Goal: Task Accomplishment & Management: Manage account settings

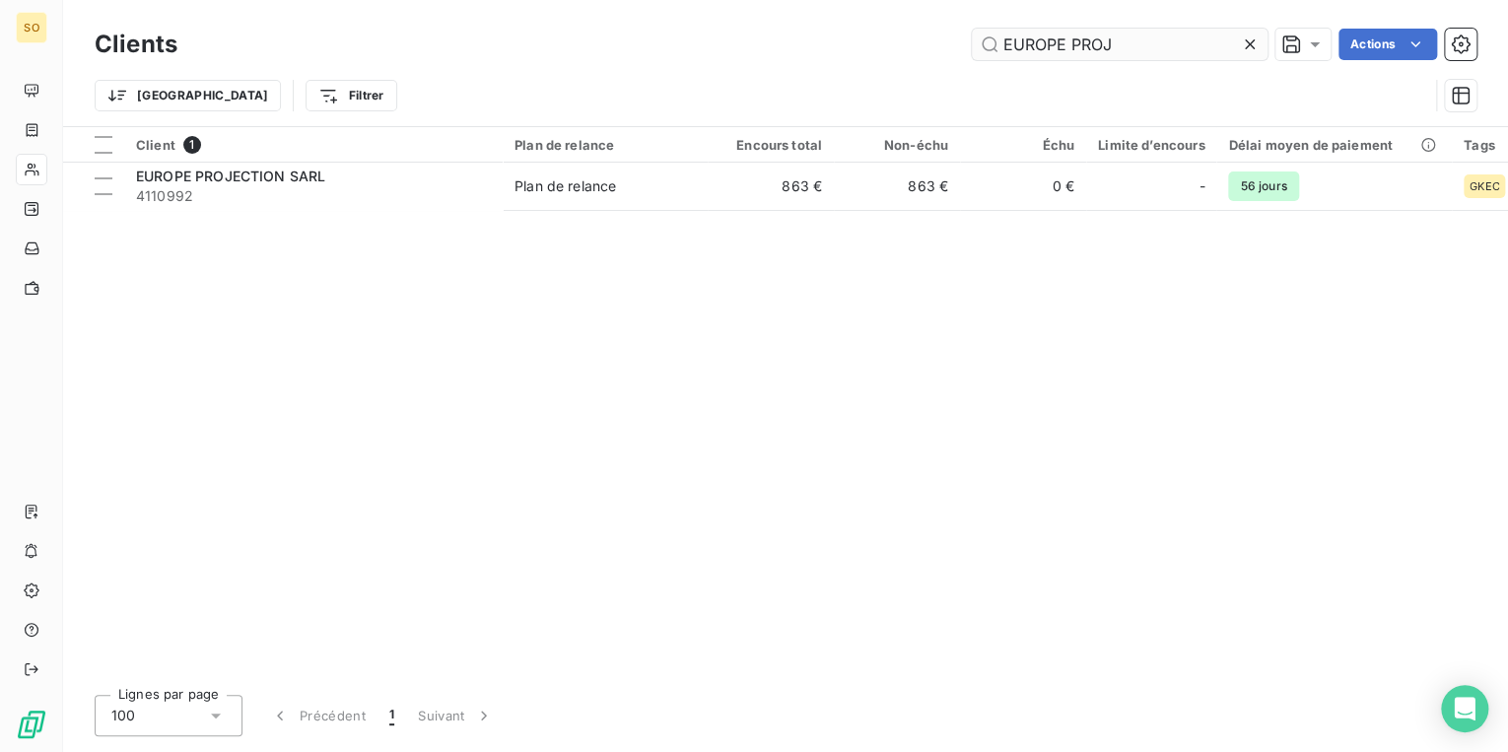
drag, startPoint x: 995, startPoint y: 35, endPoint x: 1201, endPoint y: 29, distance: 206.1
click at [1199, 29] on input "EUROPE PROJ" at bounding box center [1120, 45] width 296 height 32
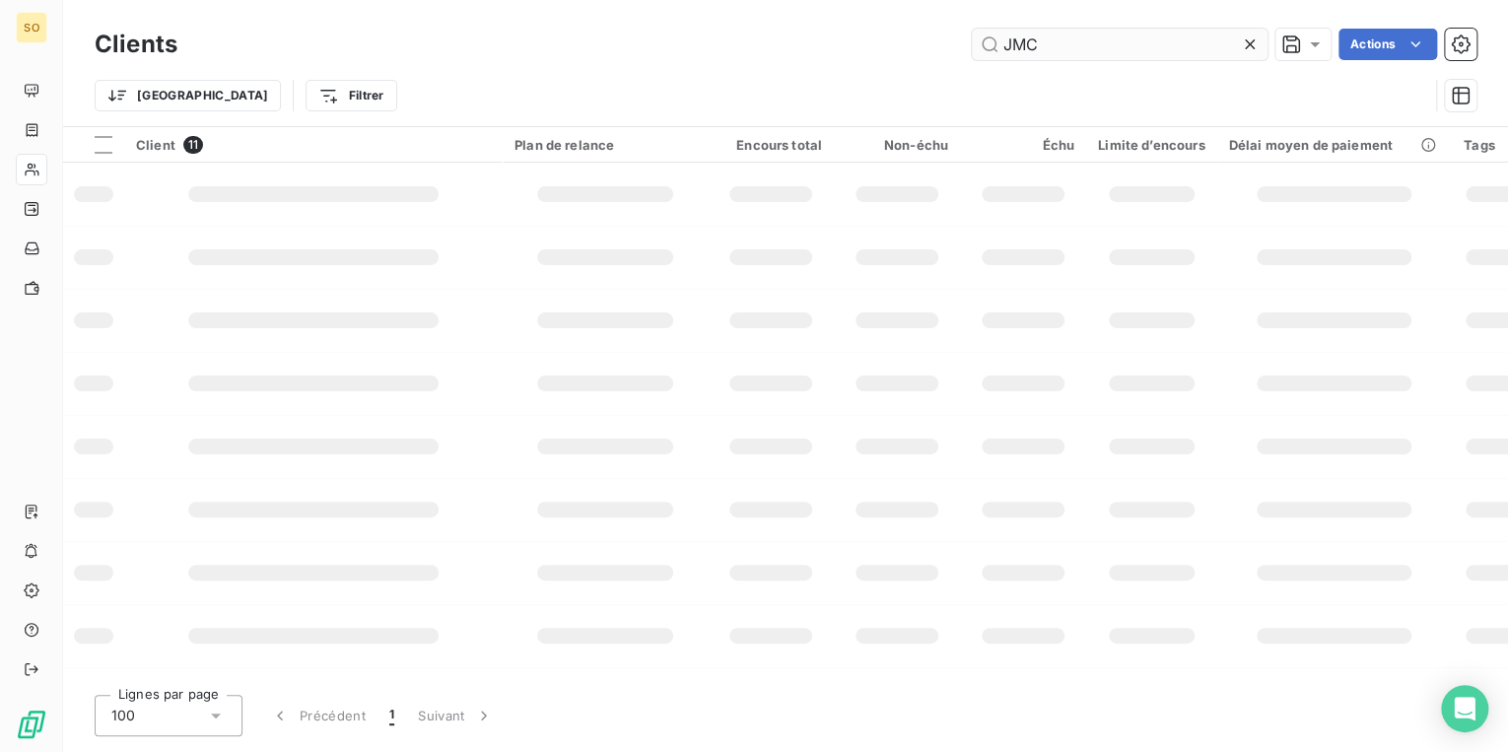
type input "JMC"
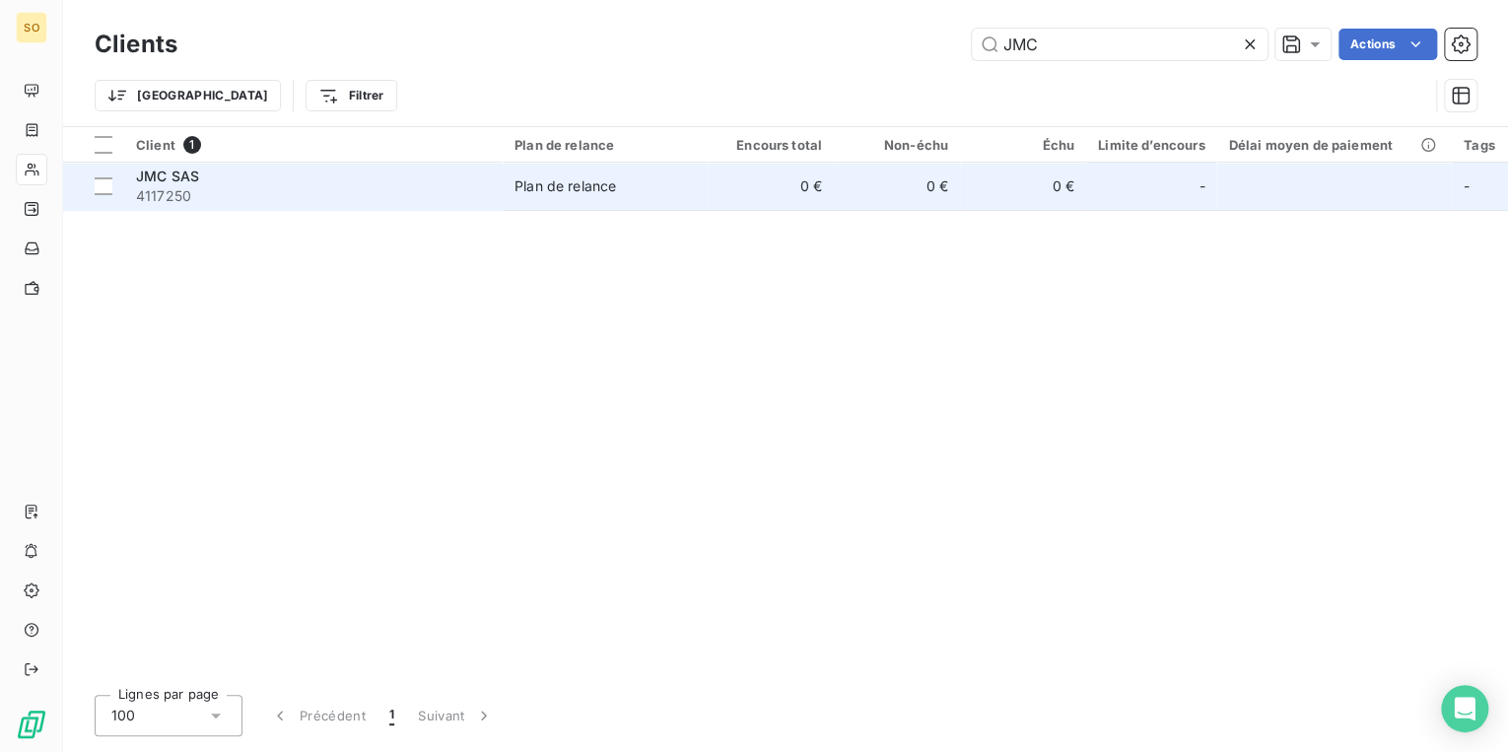
click at [614, 192] on div "Plan de relance" at bounding box center [566, 186] width 102 height 20
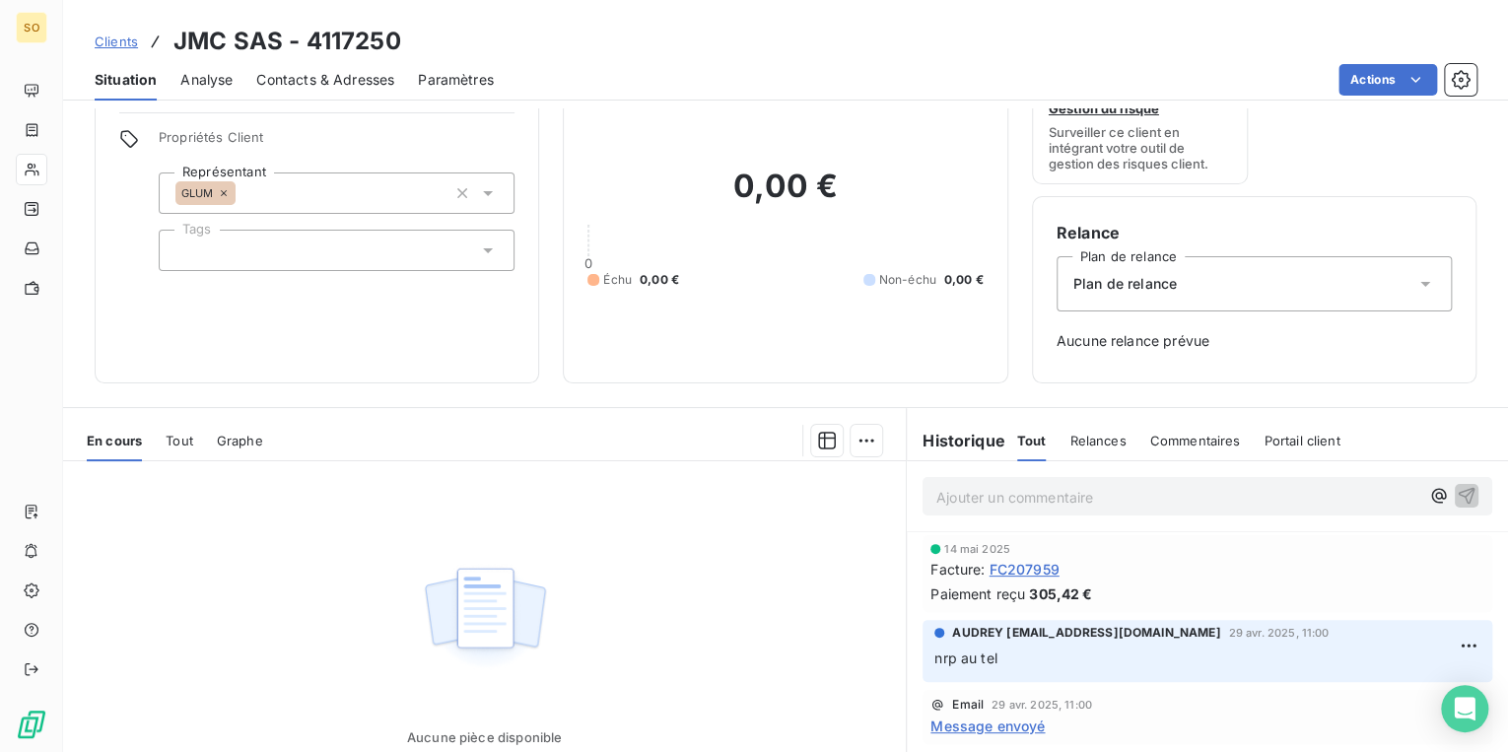
scroll to position [218, 0]
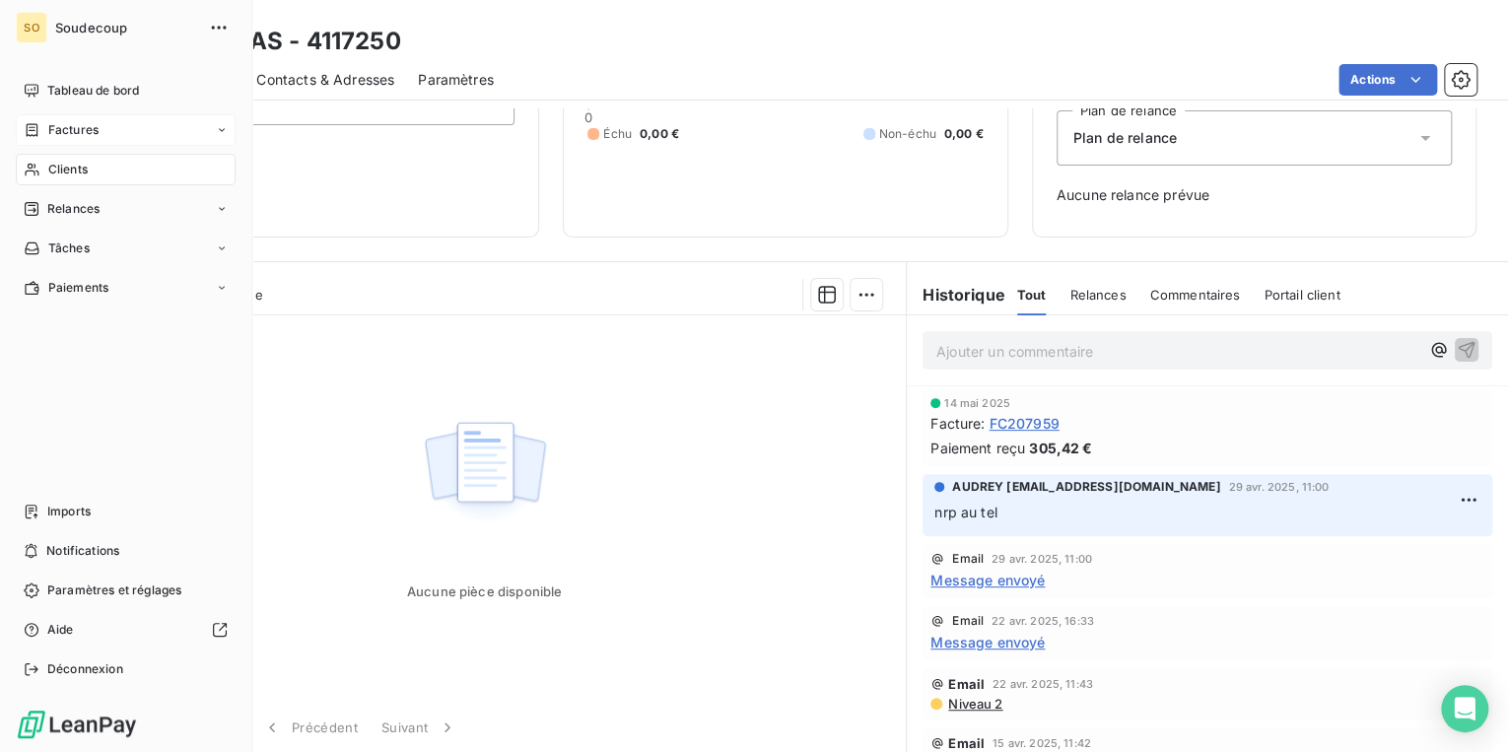
click at [61, 129] on span "Factures" at bounding box center [73, 130] width 50 height 18
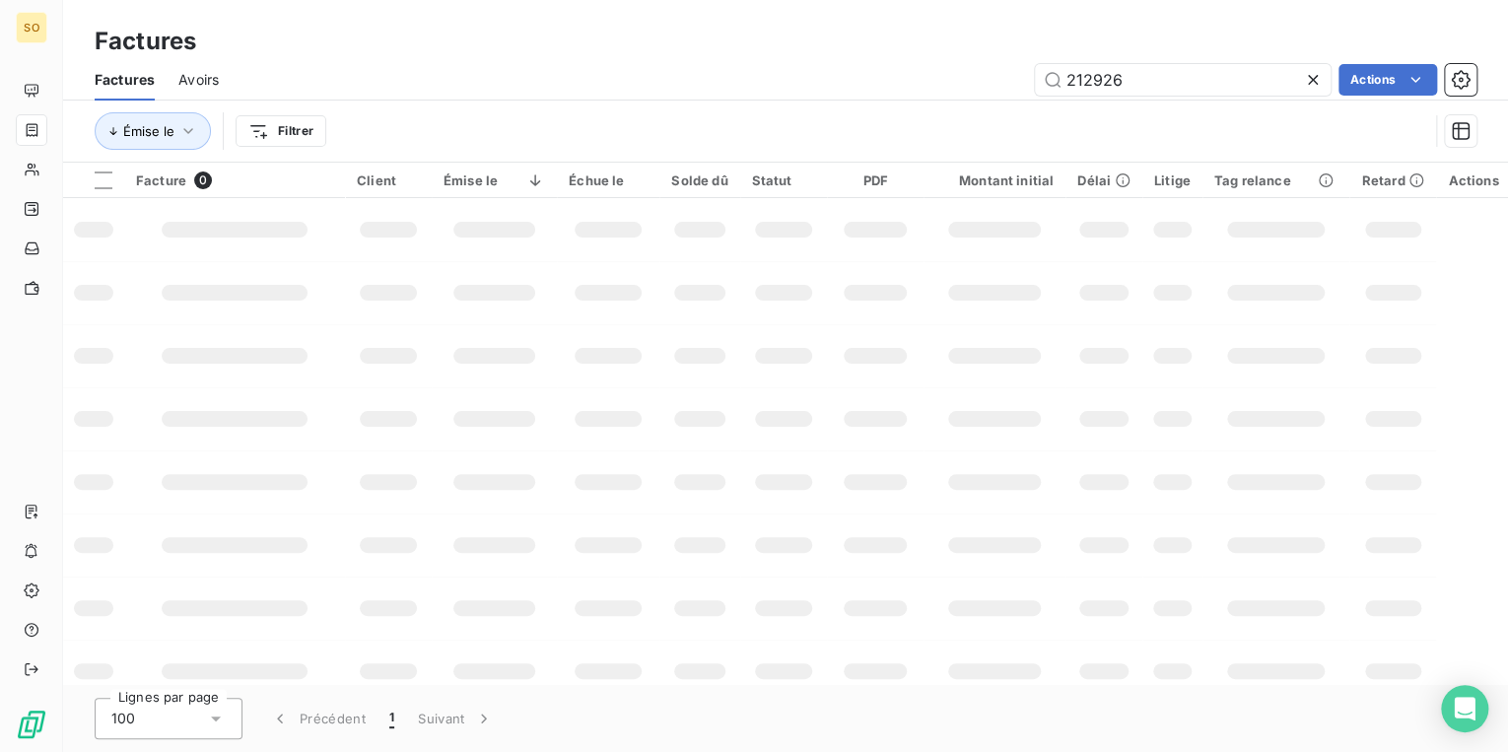
drag, startPoint x: 1100, startPoint y: 78, endPoint x: 1321, endPoint y: 86, distance: 221.0
click at [1316, 87] on div "212926" at bounding box center [1183, 80] width 296 height 32
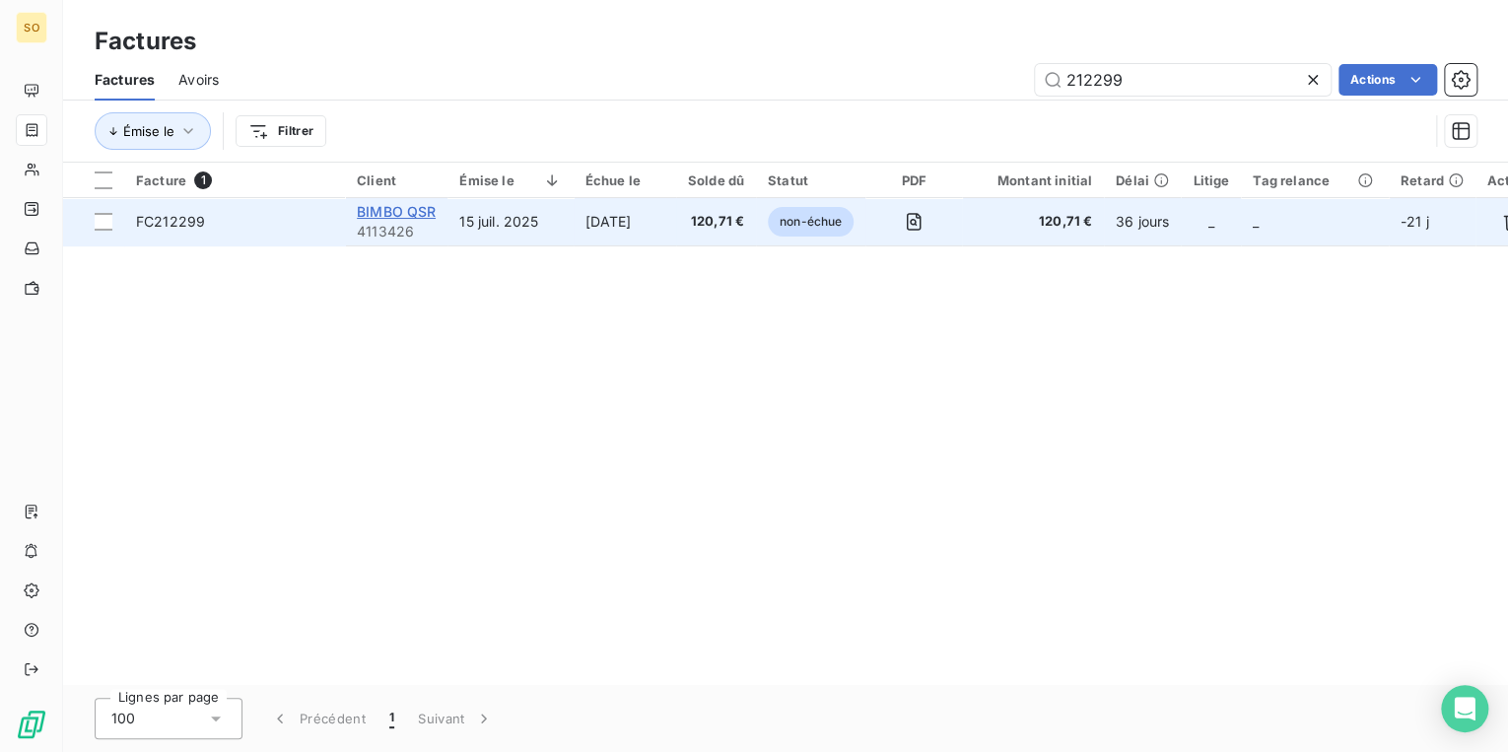
type input "212299"
click at [418, 219] on span "BIMBO QSR" at bounding box center [396, 211] width 79 height 17
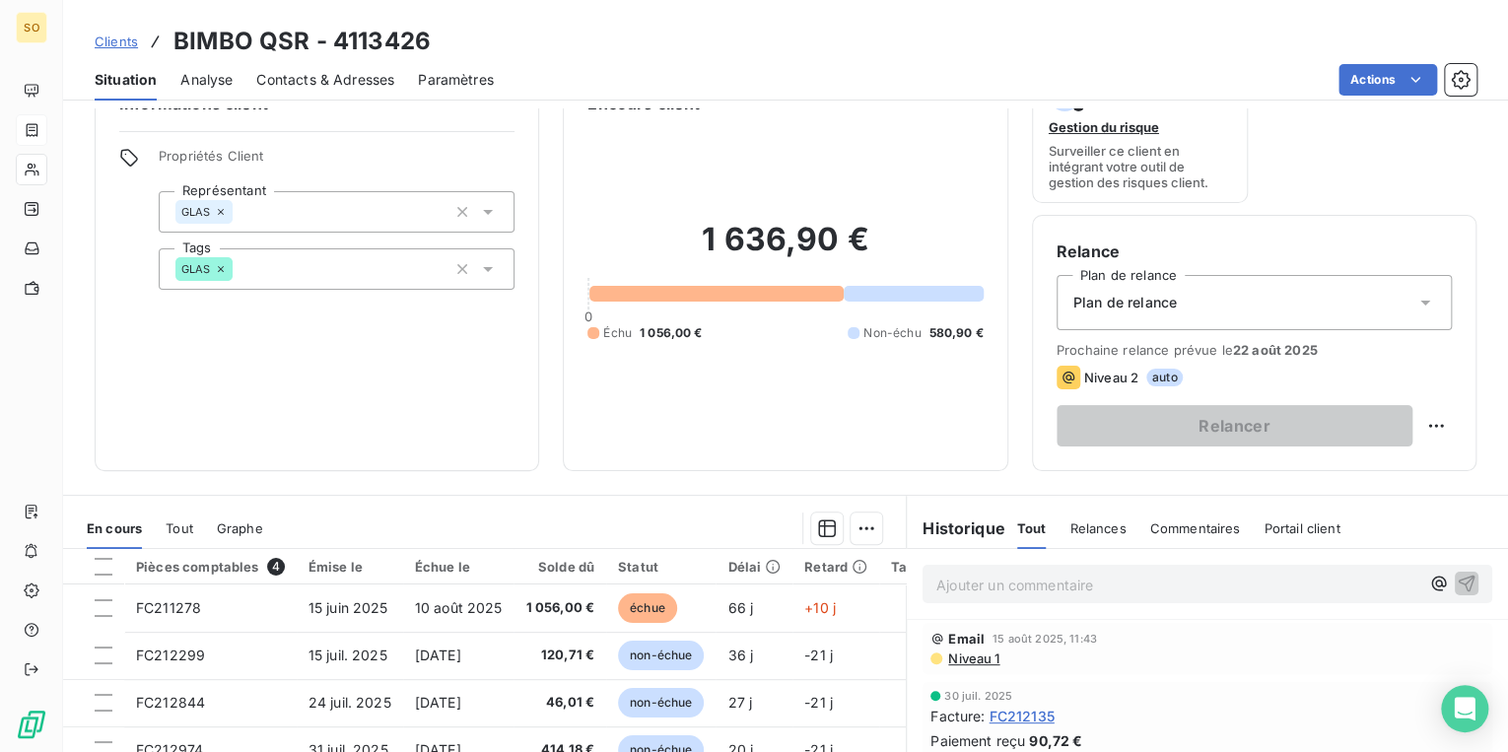
scroll to position [79, 0]
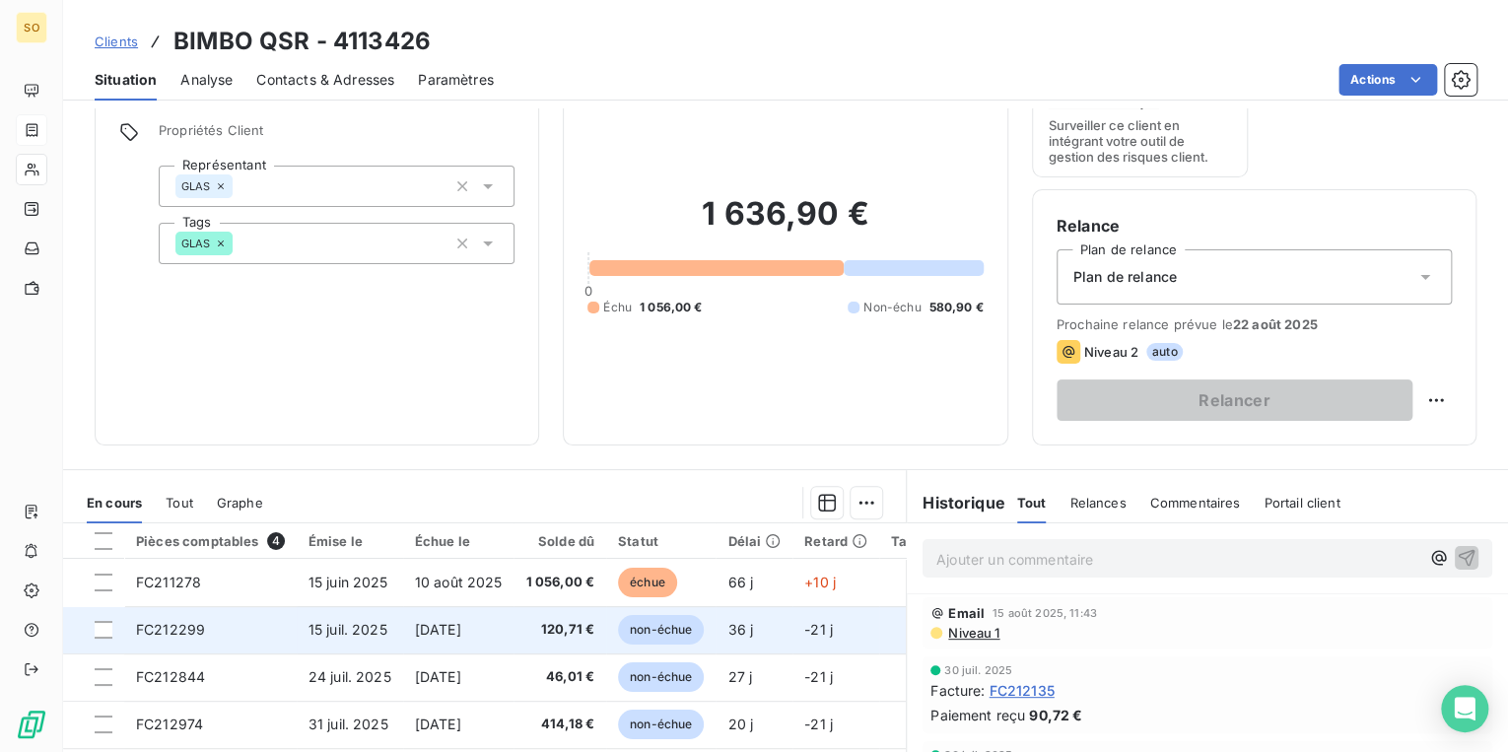
click at [647, 631] on span "non-échue" at bounding box center [661, 630] width 86 height 30
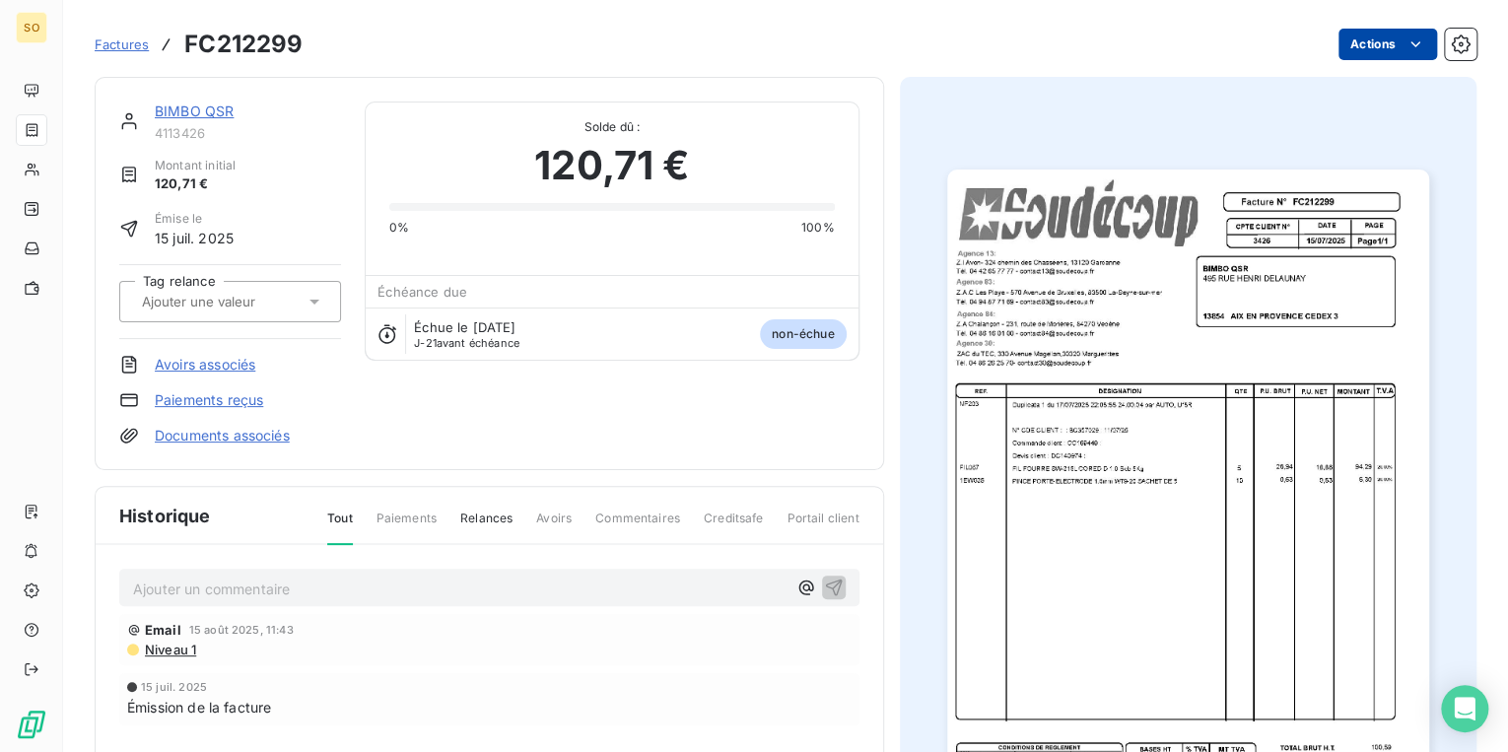
click at [1365, 32] on html "SO Factures FC212299 Actions BIMBO QSR 4113426 Montant initial 120,71 € Émise l…" at bounding box center [754, 376] width 1508 height 752
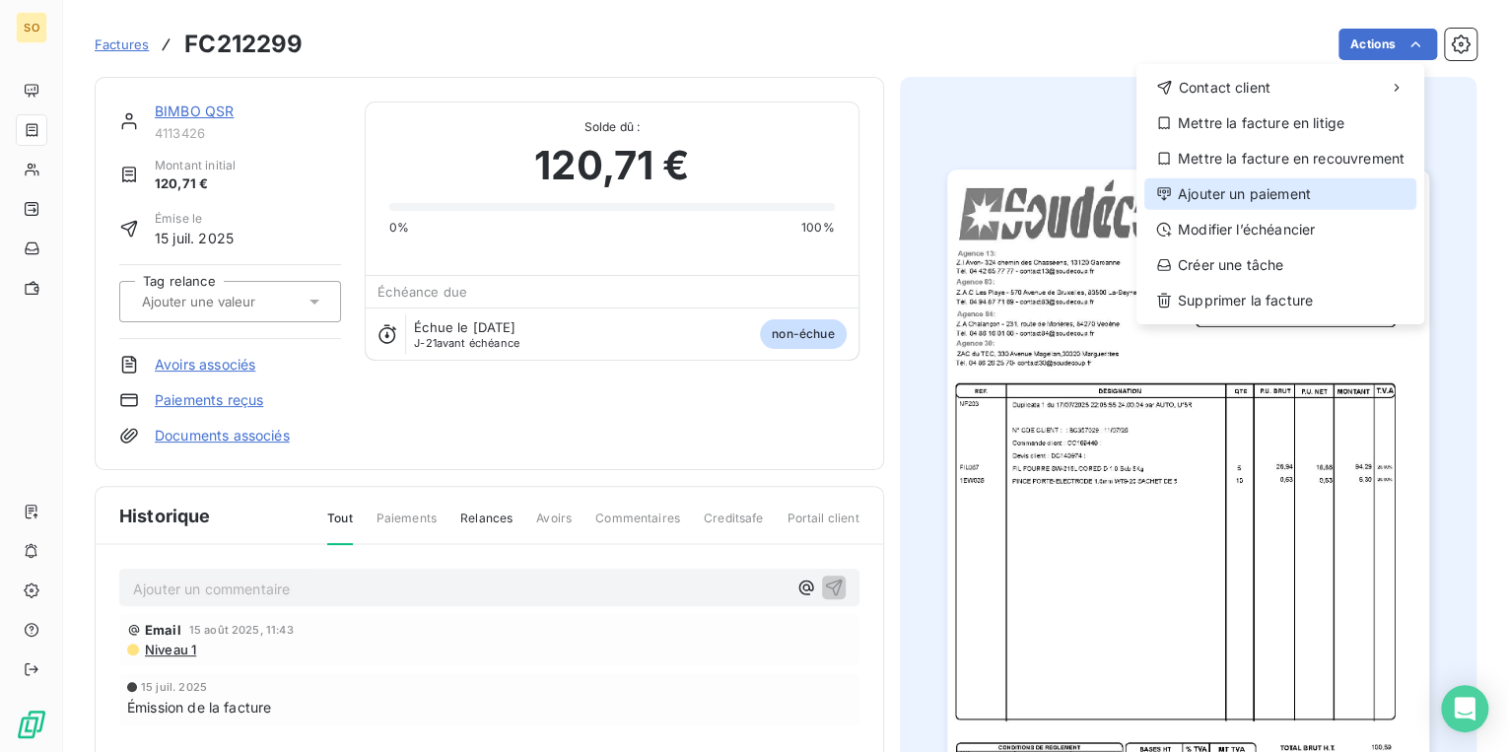
click at [1232, 178] on div "Ajouter un paiement" at bounding box center [1281, 194] width 272 height 32
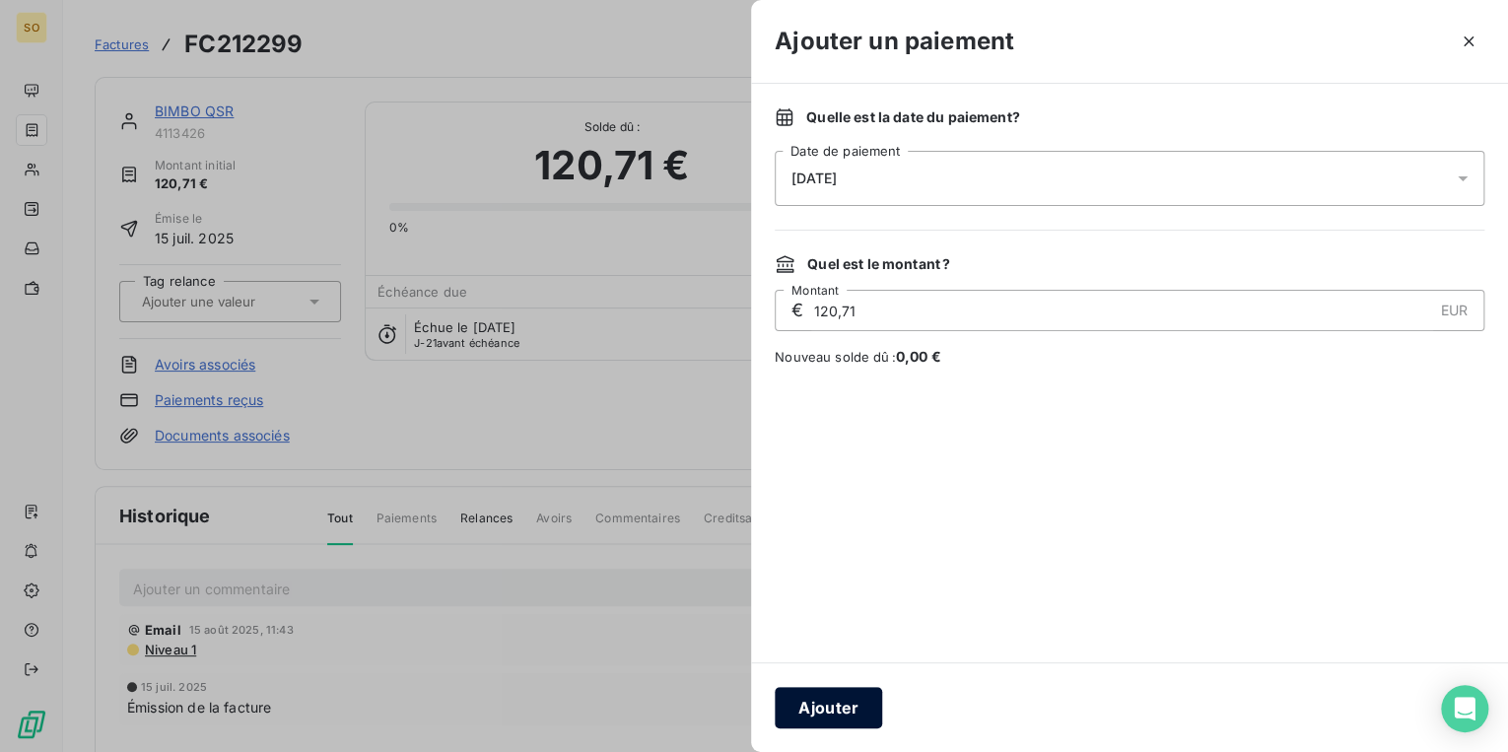
click at [824, 702] on button "Ajouter" at bounding box center [828, 707] width 107 height 41
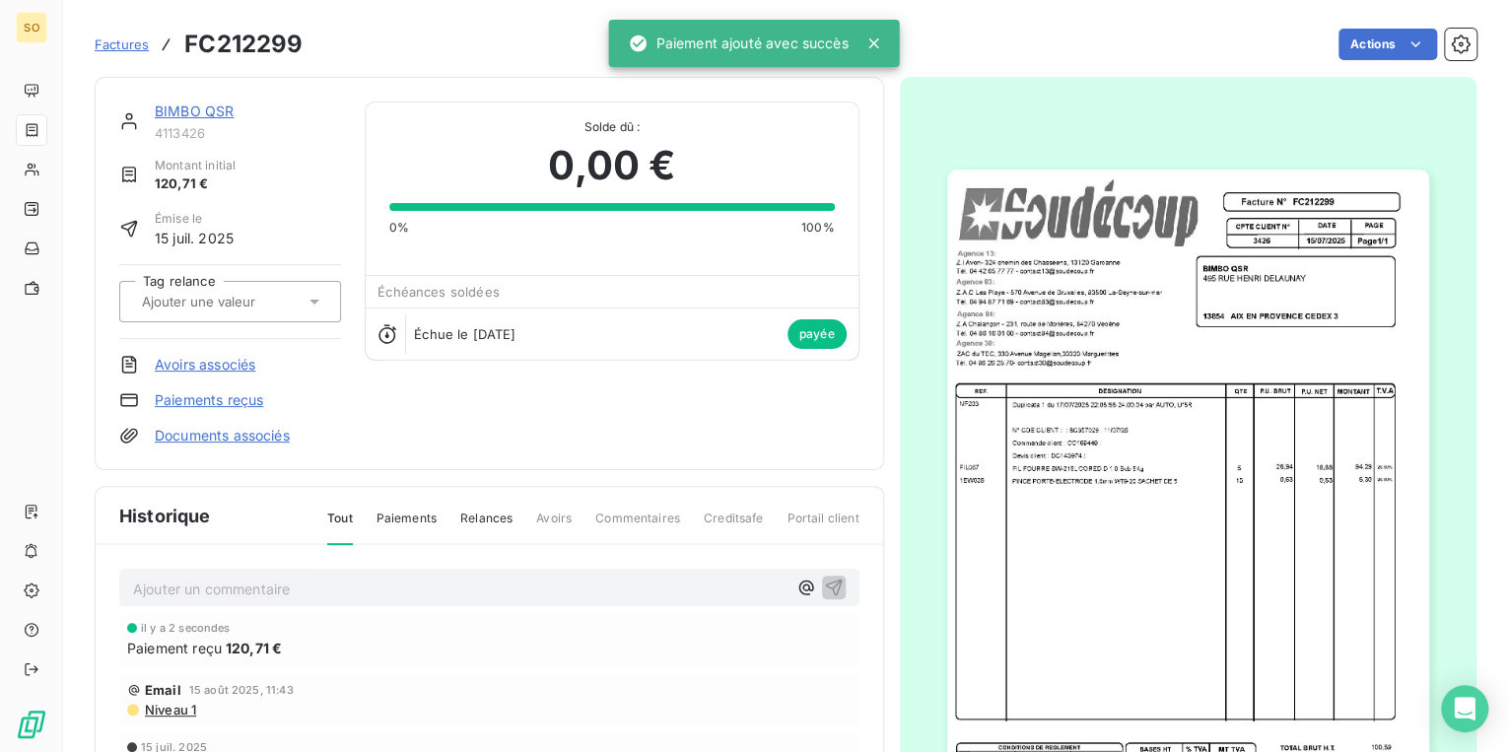
click at [206, 106] on link "BIMBO QSR" at bounding box center [194, 111] width 79 height 17
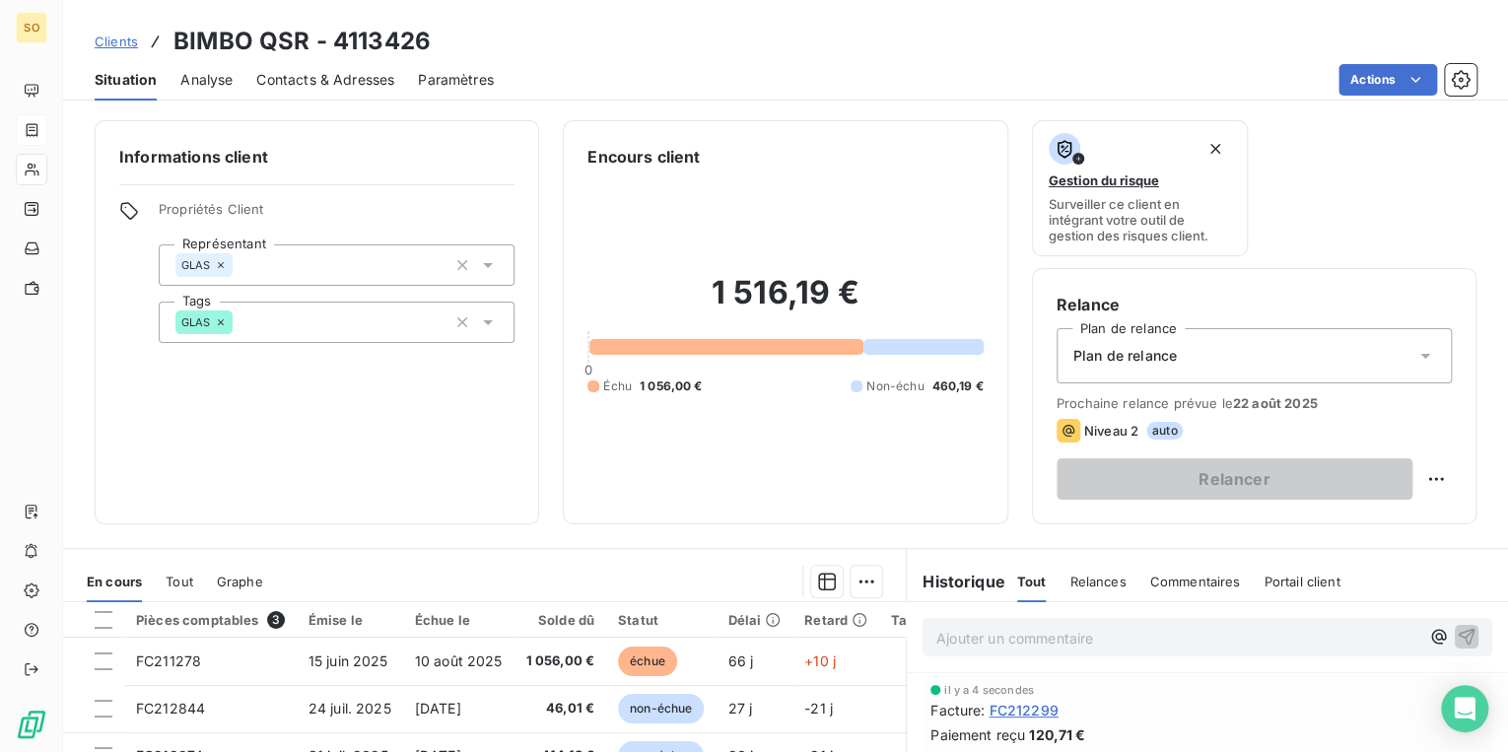
click at [995, 642] on p "Ajouter un commentaire ﻿" at bounding box center [1178, 638] width 483 height 25
click at [1457, 637] on icon "button" at bounding box center [1467, 636] width 20 height 20
